Goal: Task Accomplishment & Management: Manage account settings

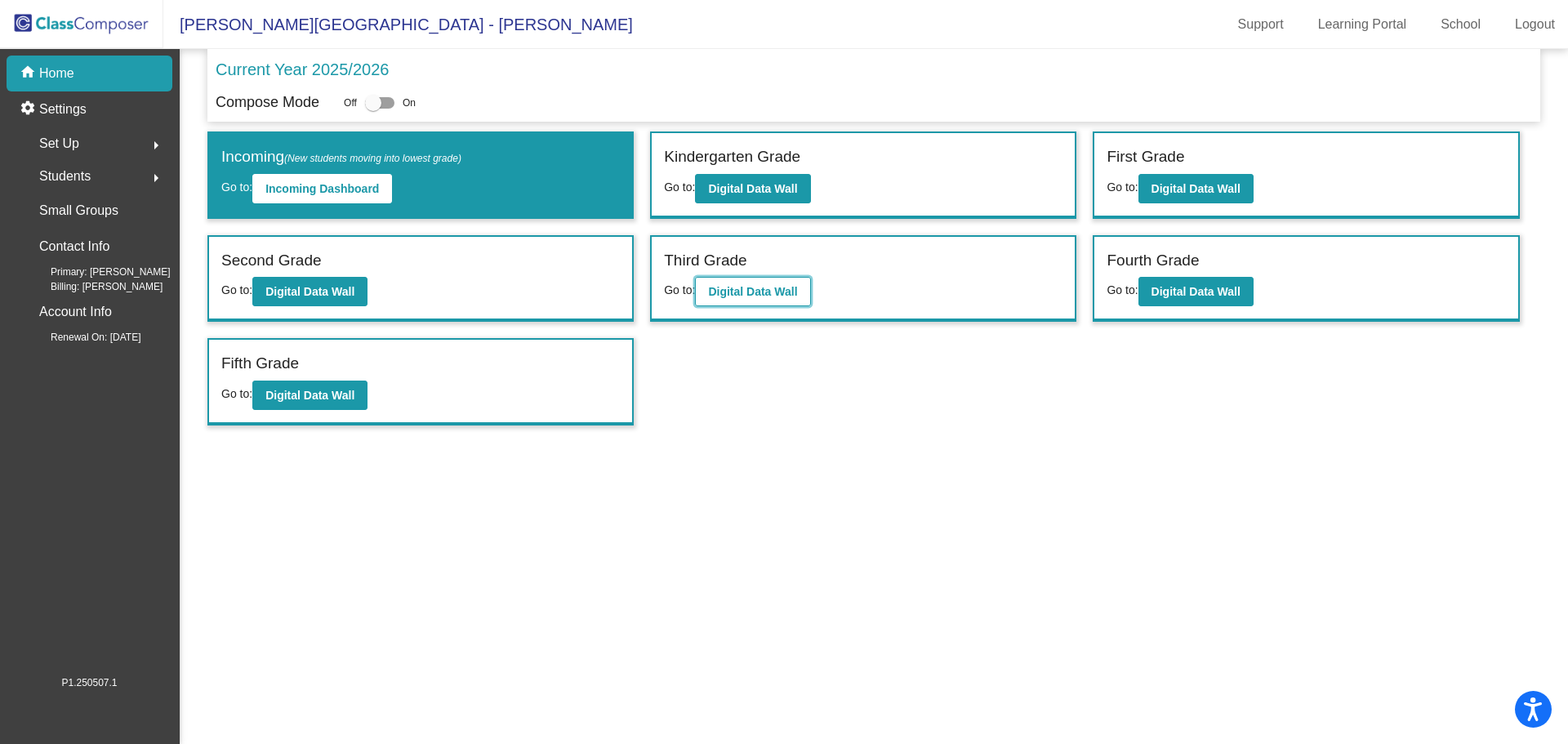
click at [784, 295] on b "Digital Data Wall" at bounding box center [752, 292] width 89 height 13
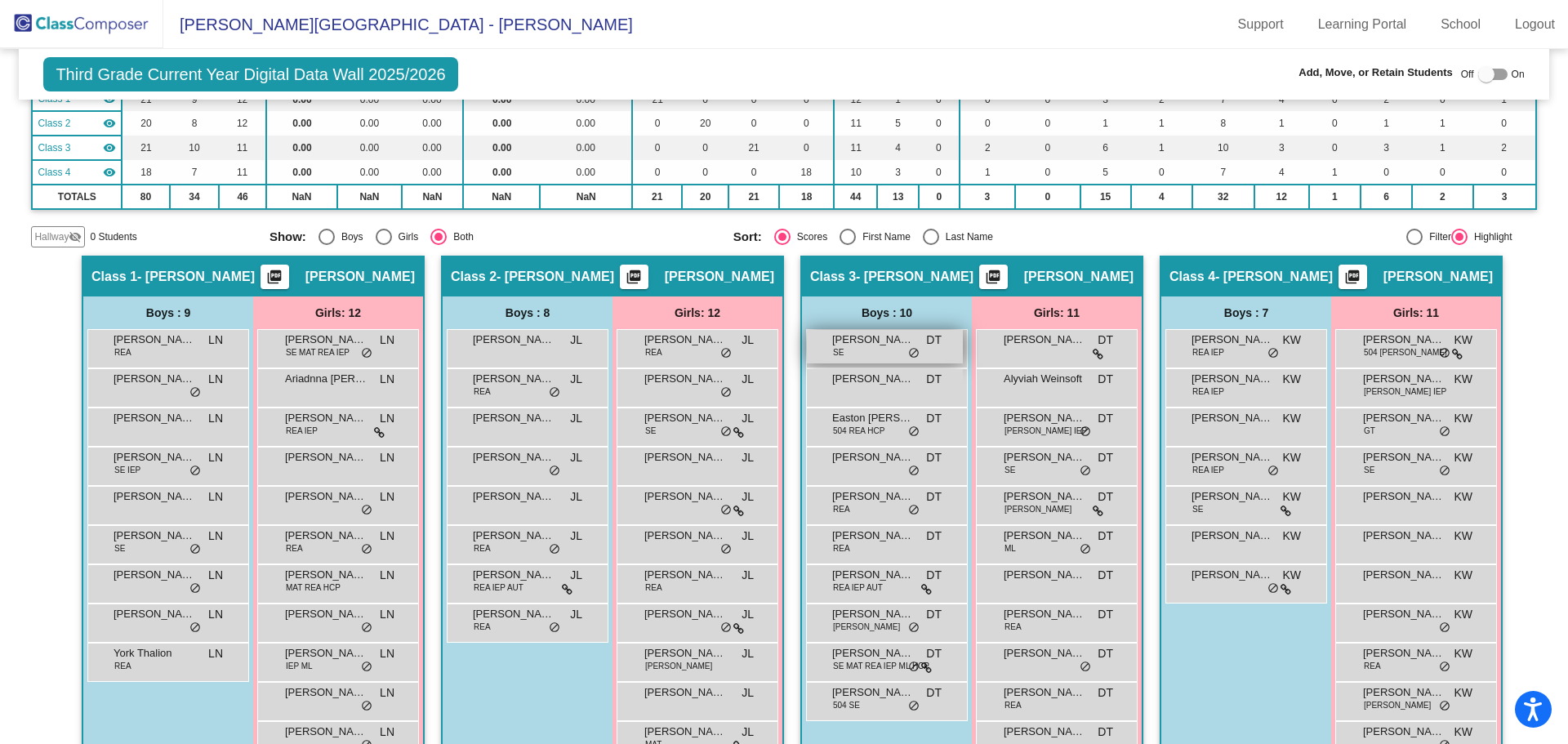
scroll to position [245, 0]
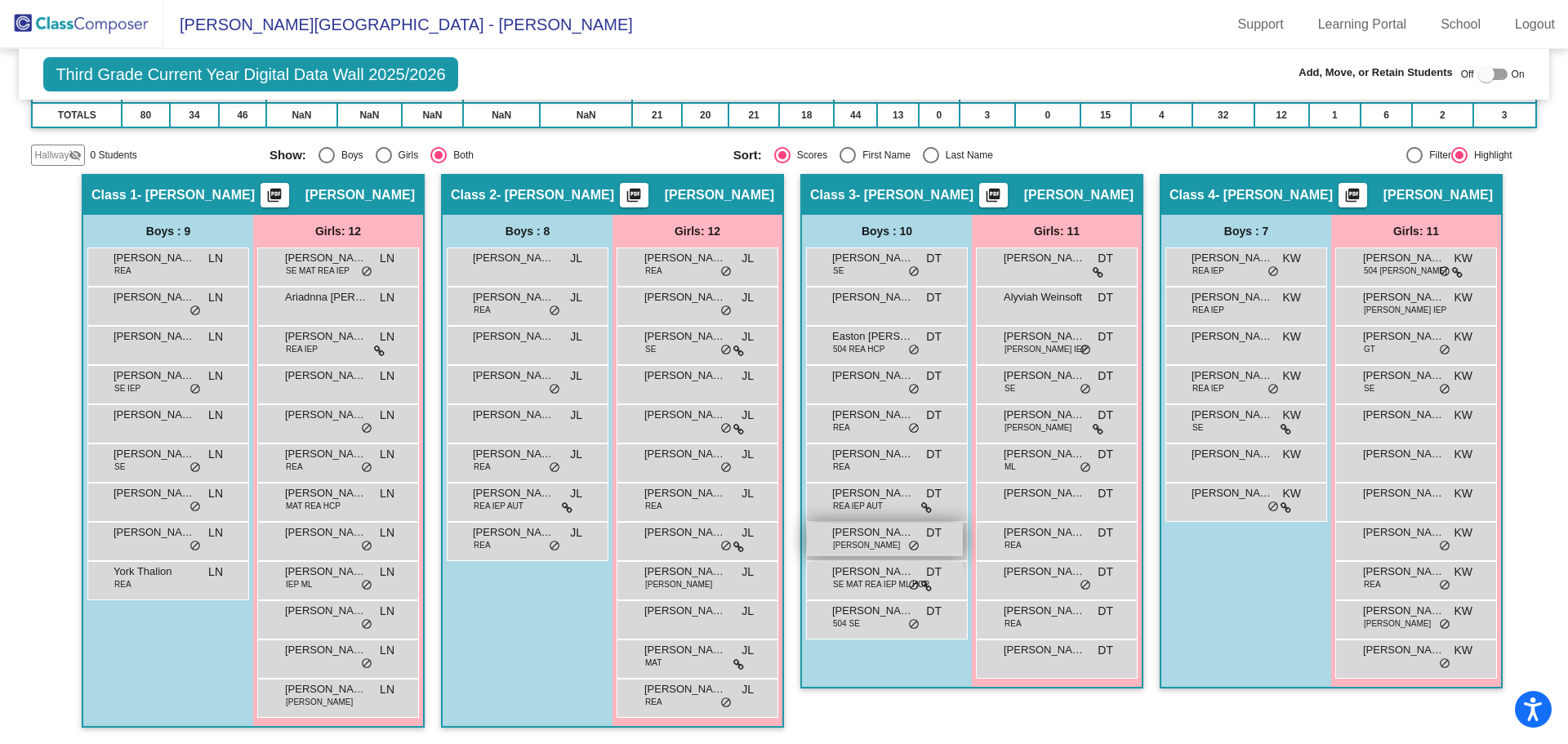
click at [893, 543] on div "Jaxson Harris SE REA DT lock do_not_disturb_alt" at bounding box center [885, 539] width 156 height 34
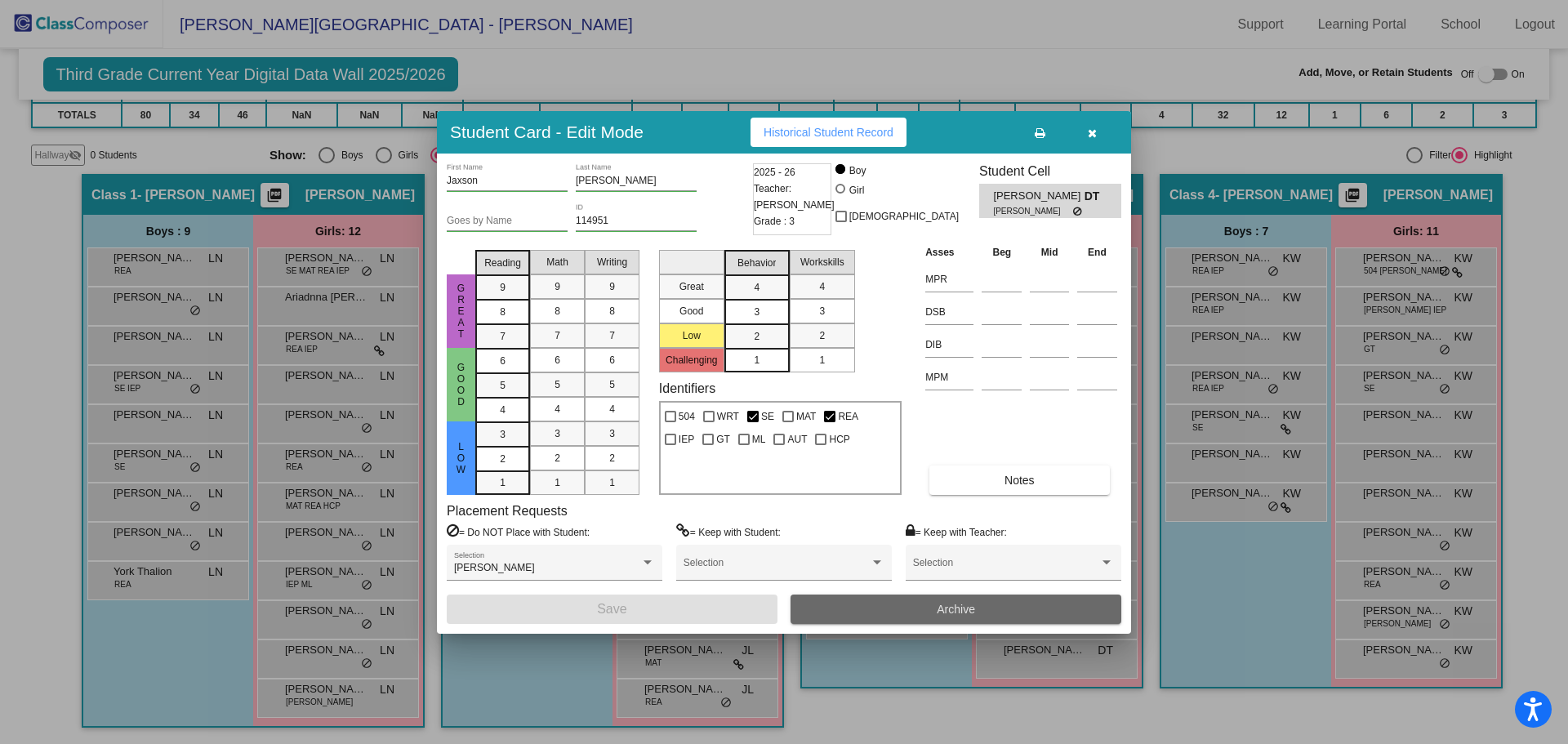
click at [988, 600] on button "Archive" at bounding box center [956, 609] width 330 height 29
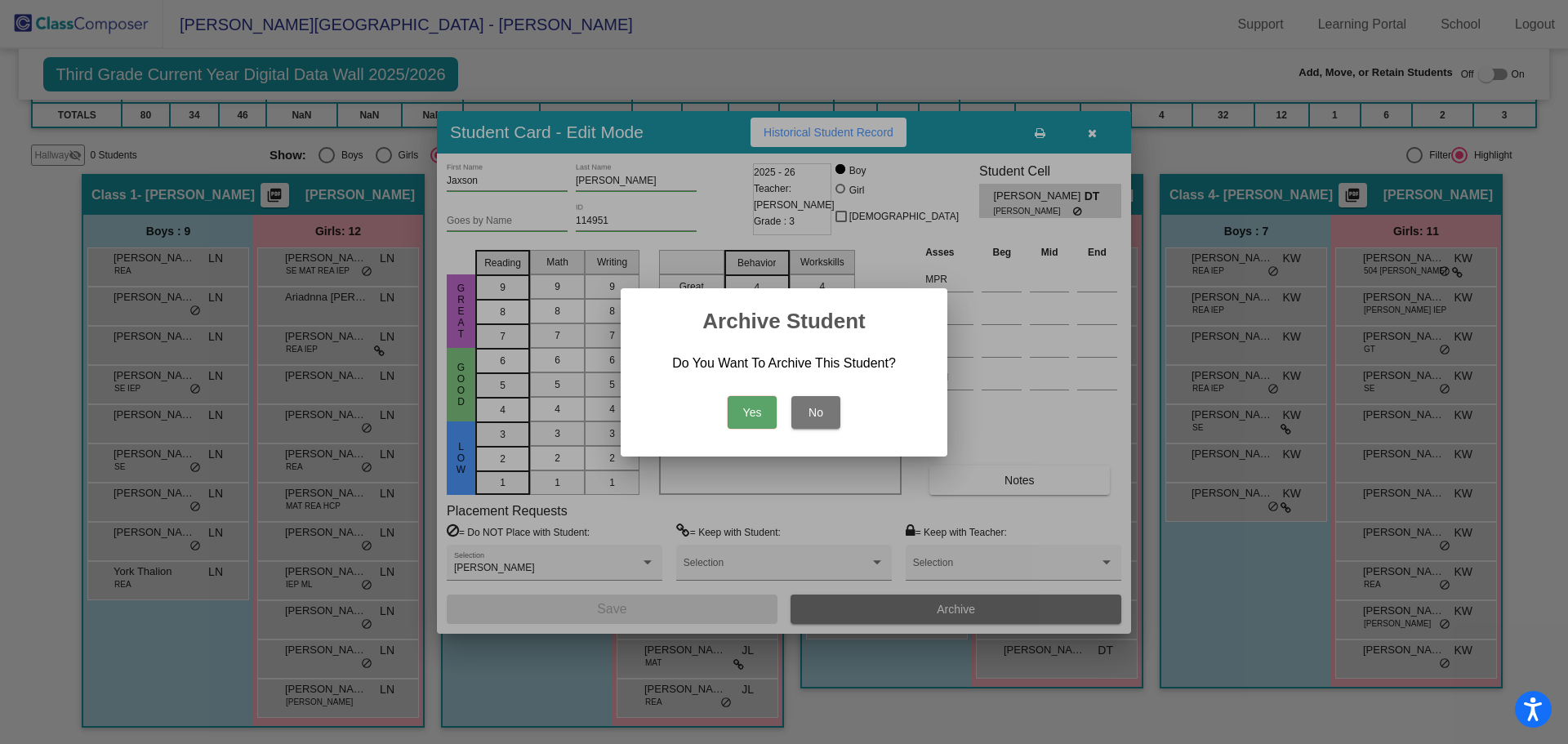
click at [754, 415] on button "Yes" at bounding box center [752, 413] width 49 height 33
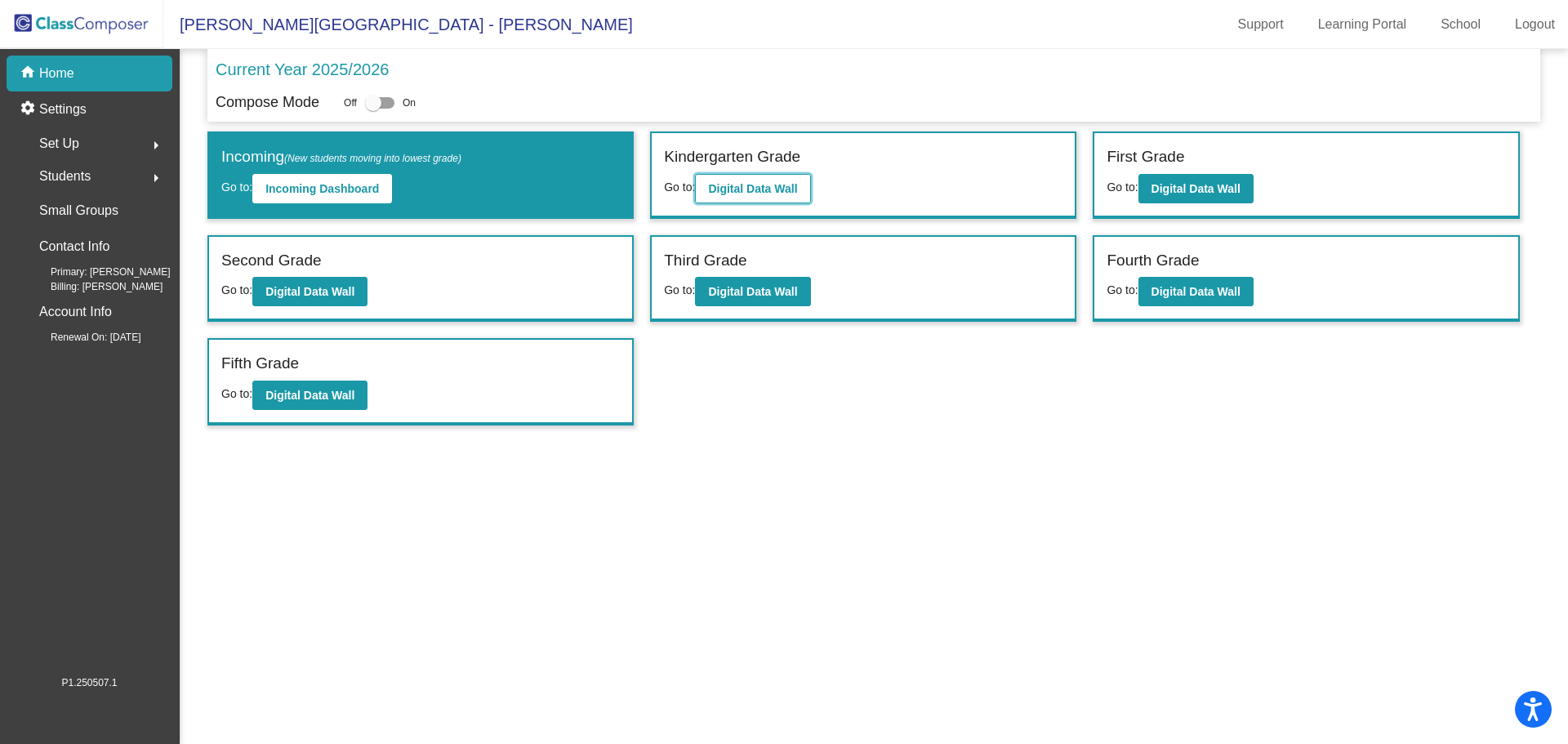
click at [787, 192] on b "Digital Data Wall" at bounding box center [752, 189] width 89 height 13
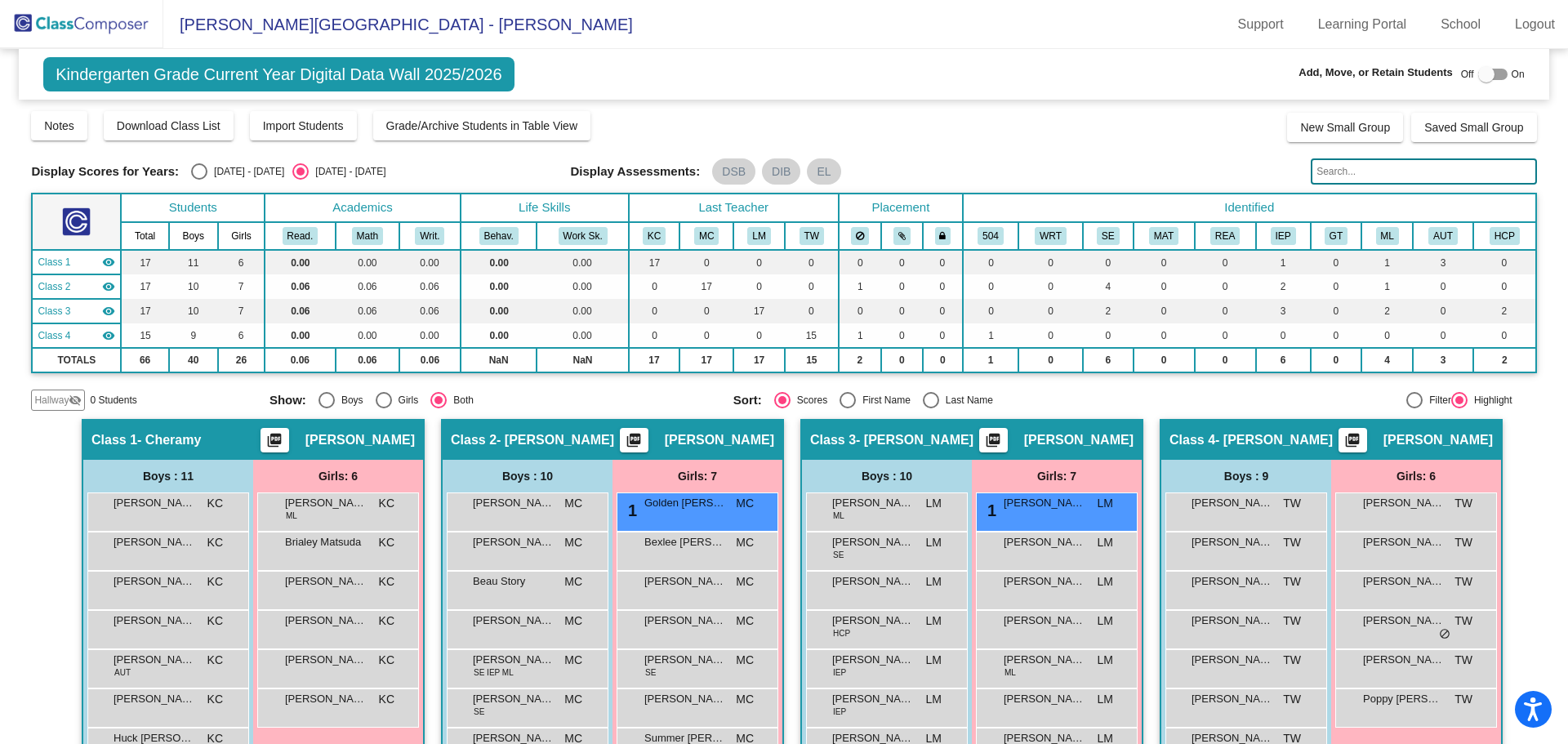
click at [1443, 178] on input "text" at bounding box center [1423, 171] width 226 height 26
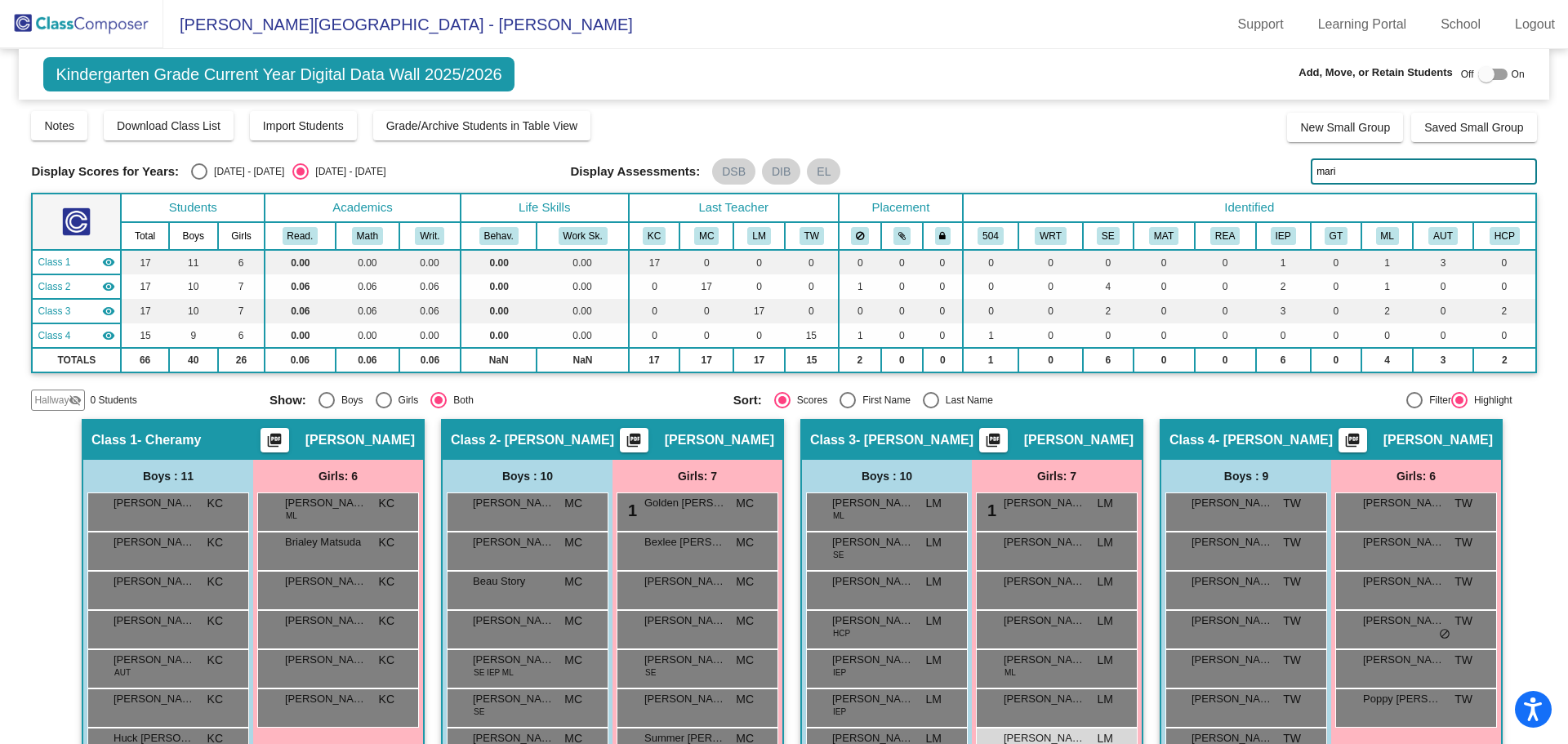
type input "marih"
drag, startPoint x: 1356, startPoint y: 174, endPoint x: 1301, endPoint y: 184, distance: 55.9
click at [1301, 184] on div "Display Scores for Years: 2024 - 2025 2025 - 2026 Display Assessments: DSB DIB …" at bounding box center [784, 171] width 1505 height 26
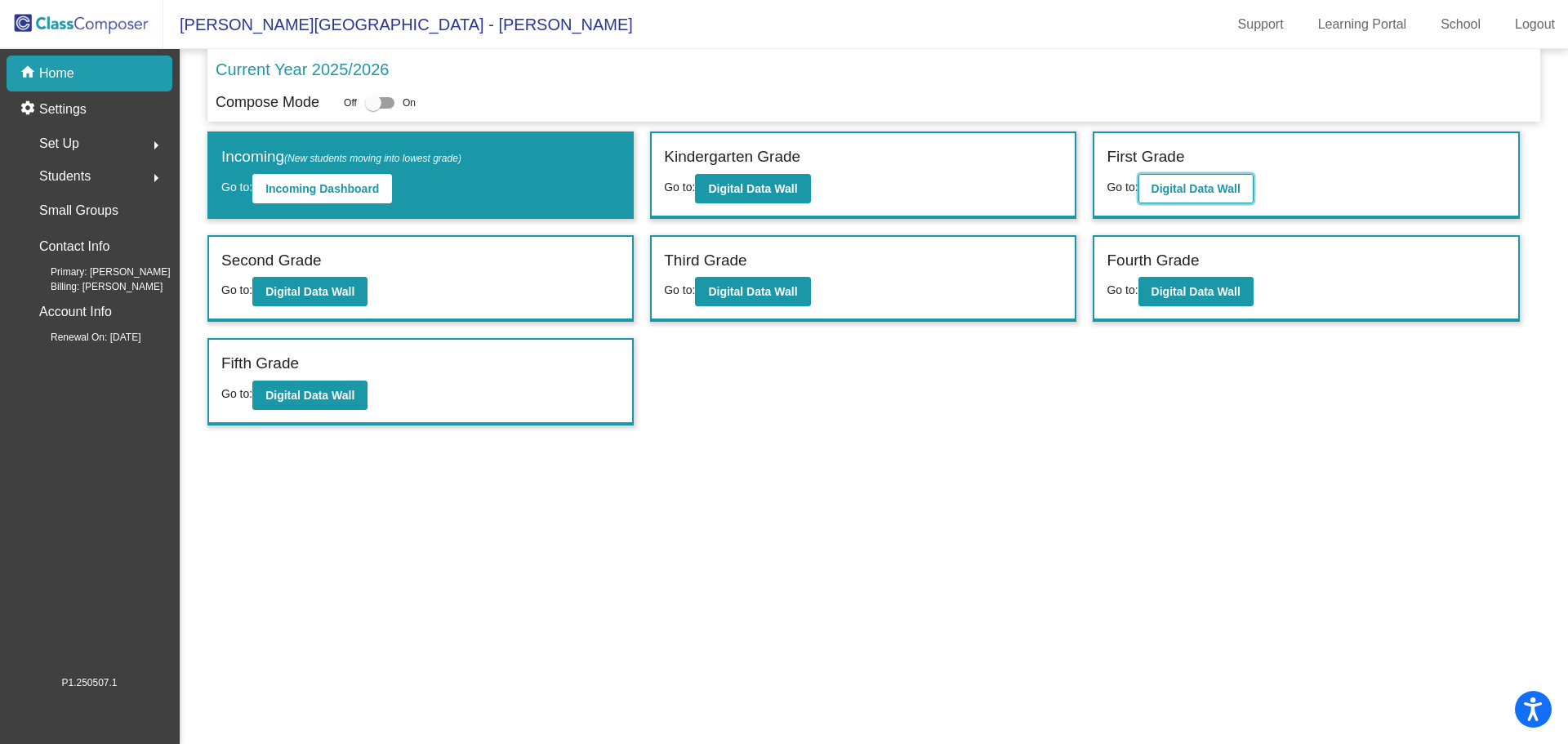
click at [1214, 188] on b "Digital Data Wall" at bounding box center [1195, 189] width 89 height 13
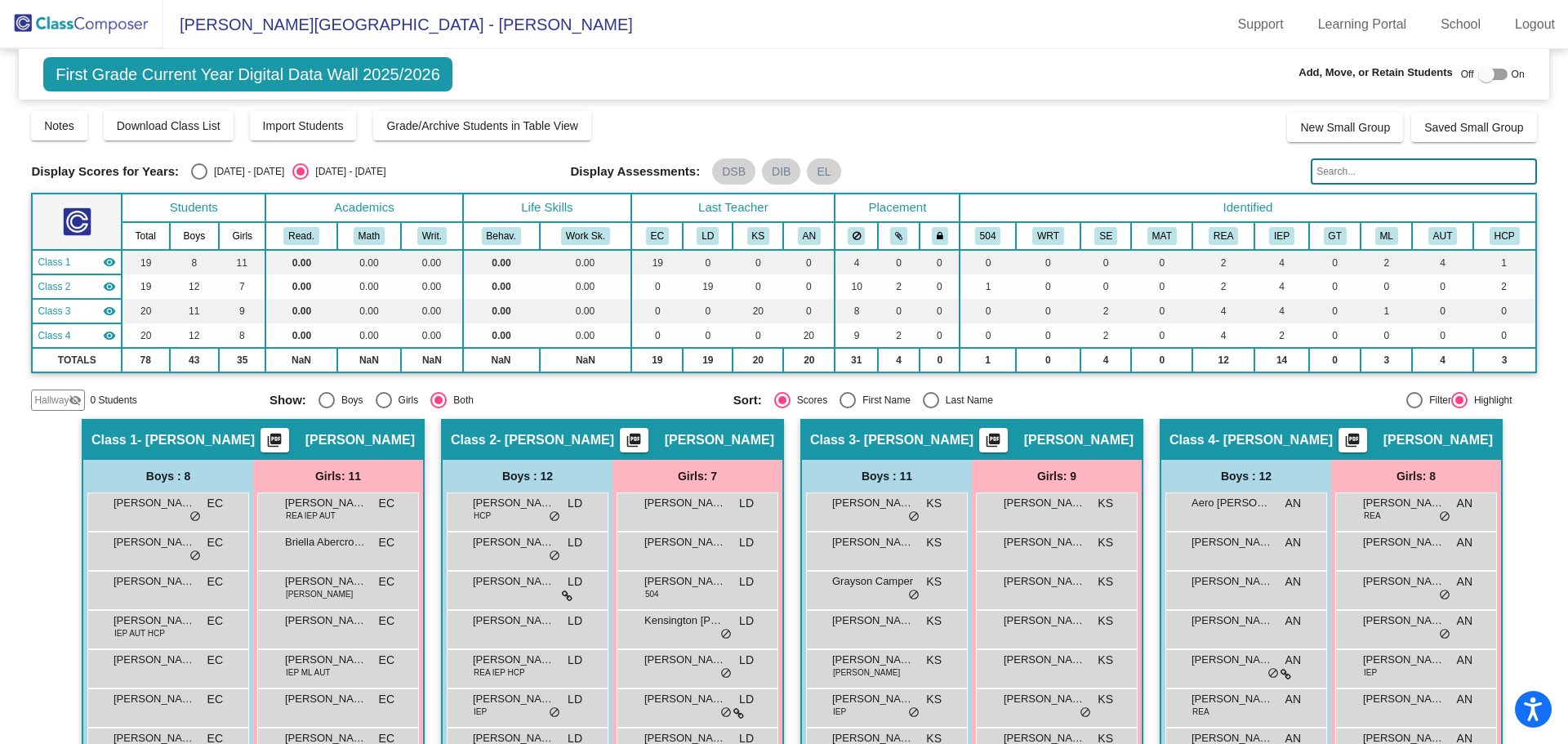
click at [1405, 172] on input "text" at bounding box center [1423, 171] width 226 height 26
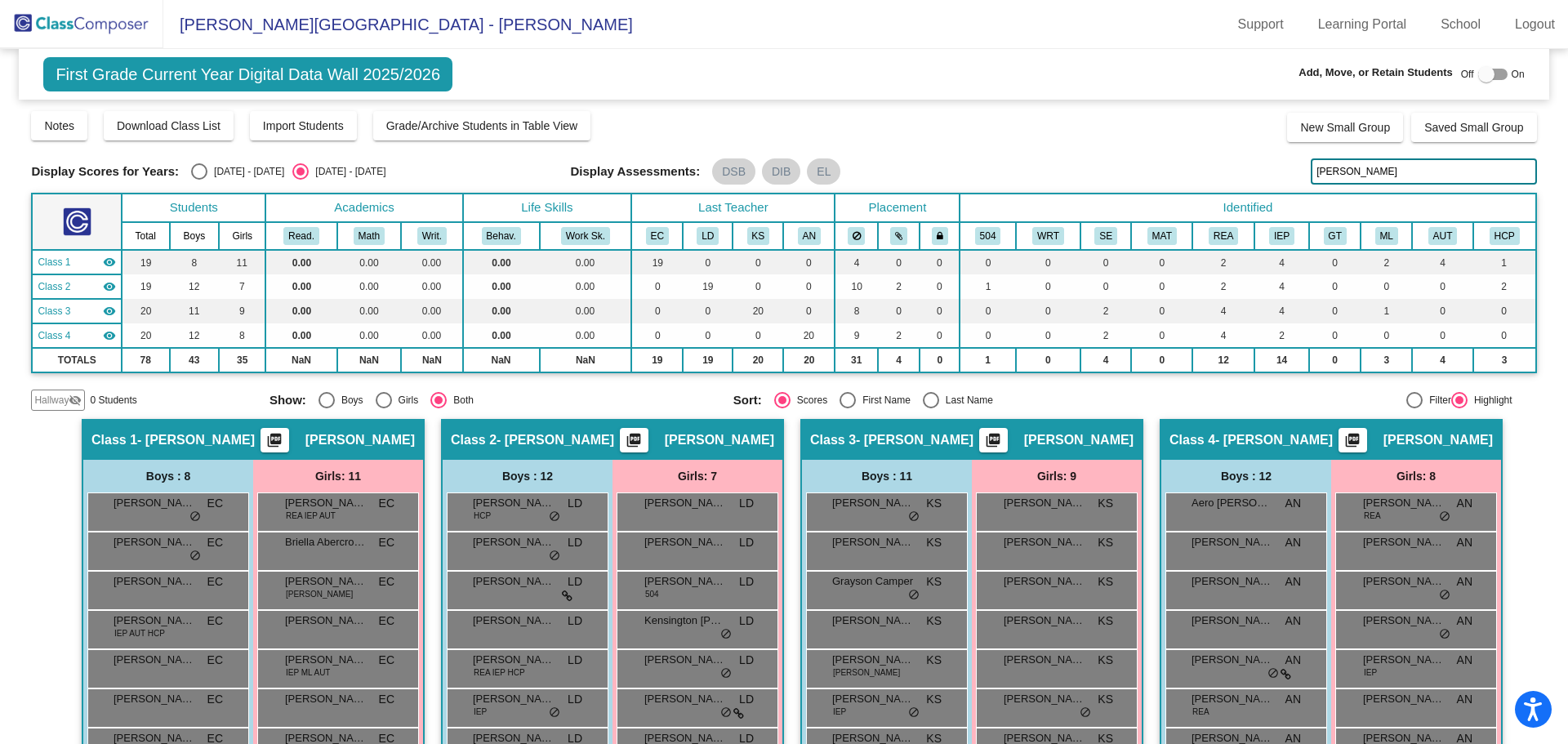
type input "pryor"
click at [1035, 33] on mat-toolbar "Eyestone Elementary School - Mary Support Learning Portal School Logout" at bounding box center [784, 24] width 1568 height 49
drag, startPoint x: 1352, startPoint y: 177, endPoint x: 1284, endPoint y: 183, distance: 68.3
click at [1284, 183] on div "Display Scores for Years: 2024 - 2025 2025 - 2026 Display Assessments: DSB DIB …" at bounding box center [784, 171] width 1505 height 26
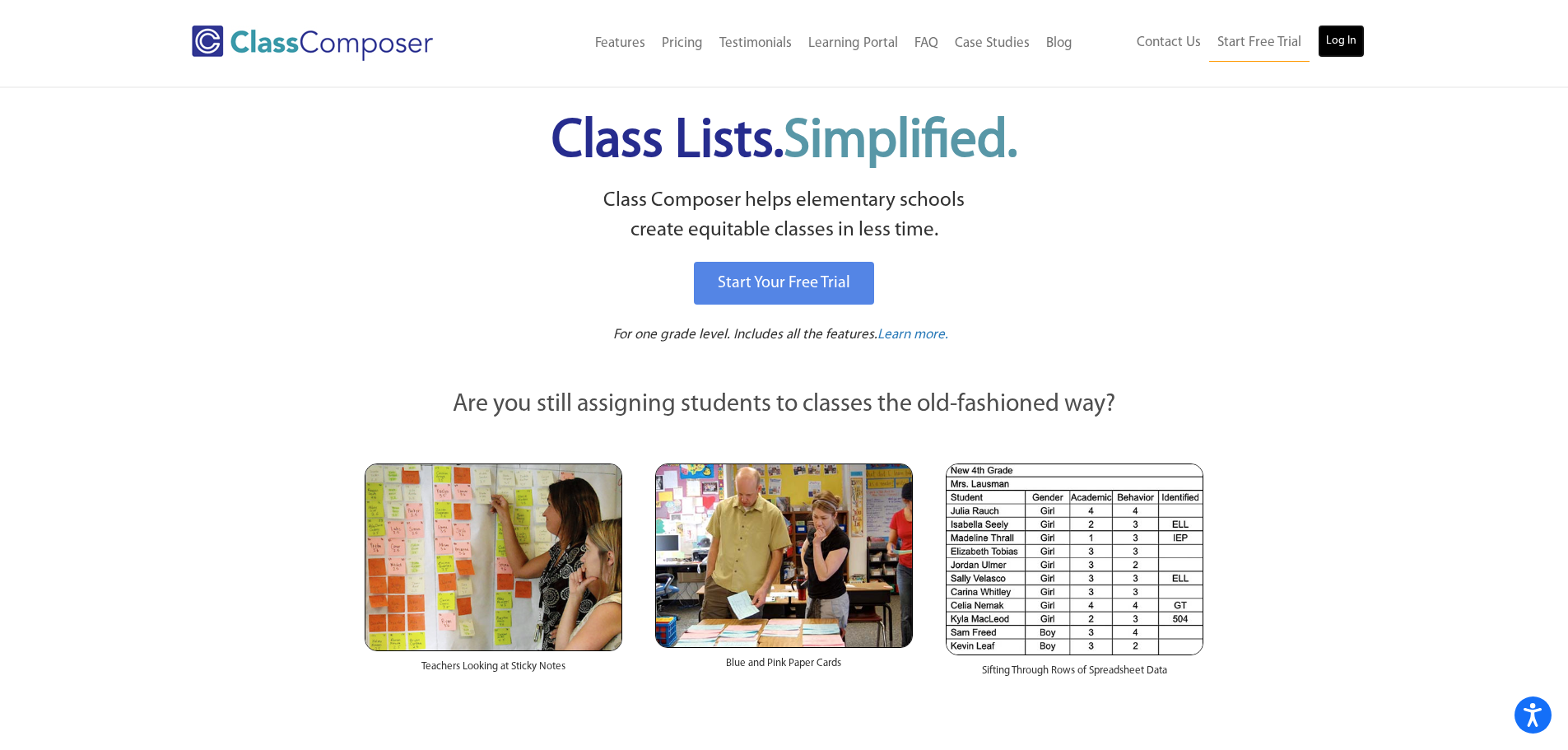
click at [1346, 45] on link "Log In" at bounding box center [1341, 41] width 47 height 33
